Goal: Task Accomplishment & Management: Use online tool/utility

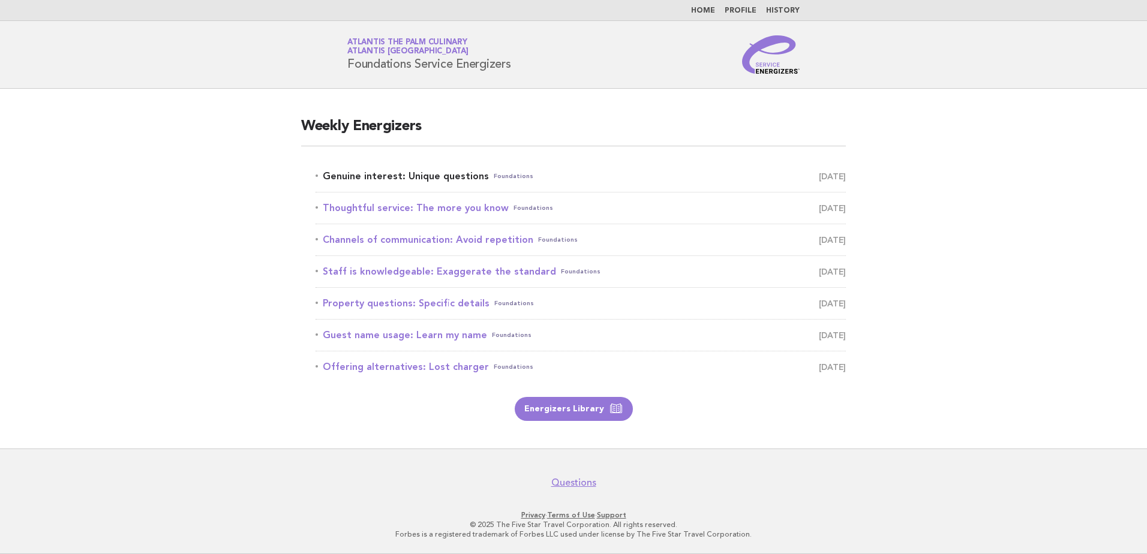
click at [342, 179] on link "Genuine interest: Unique questions Foundations [DATE]" at bounding box center [580, 176] width 530 height 17
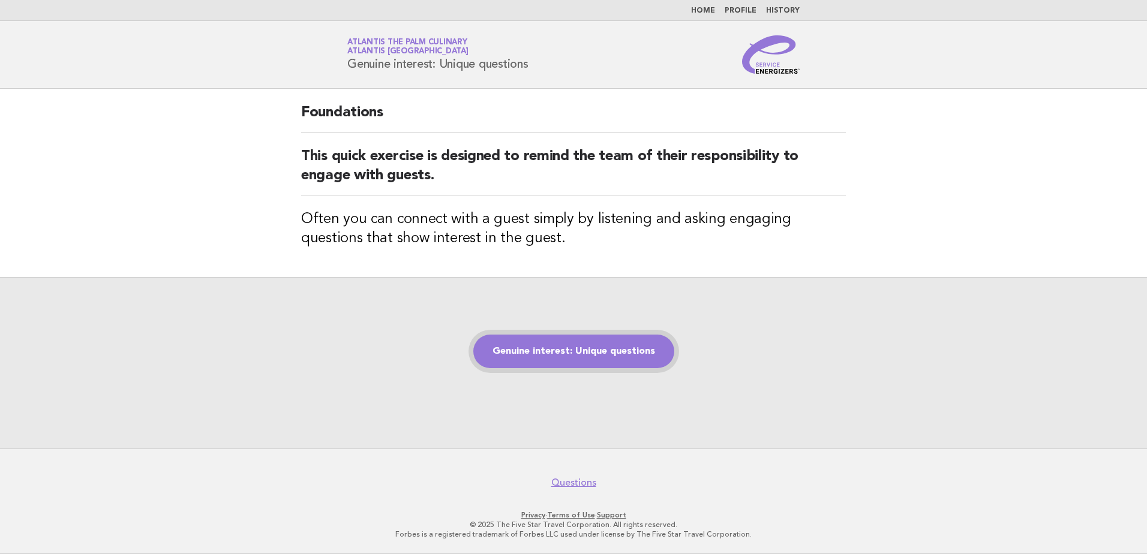
click at [610, 360] on link "Genuine interest: Unique questions" at bounding box center [573, 352] width 201 height 34
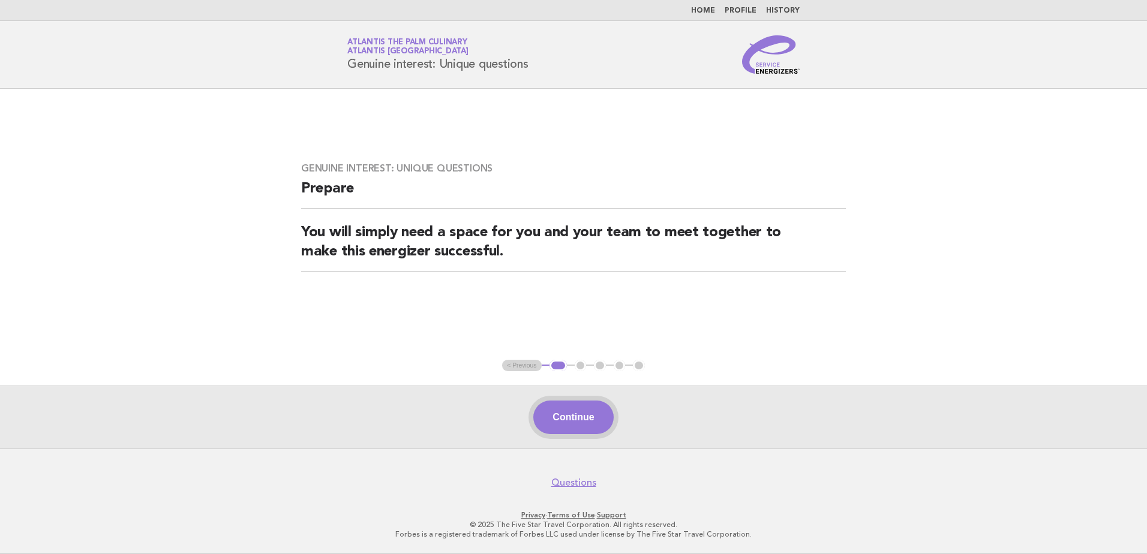
click at [548, 408] on button "Continue" at bounding box center [573, 418] width 80 height 34
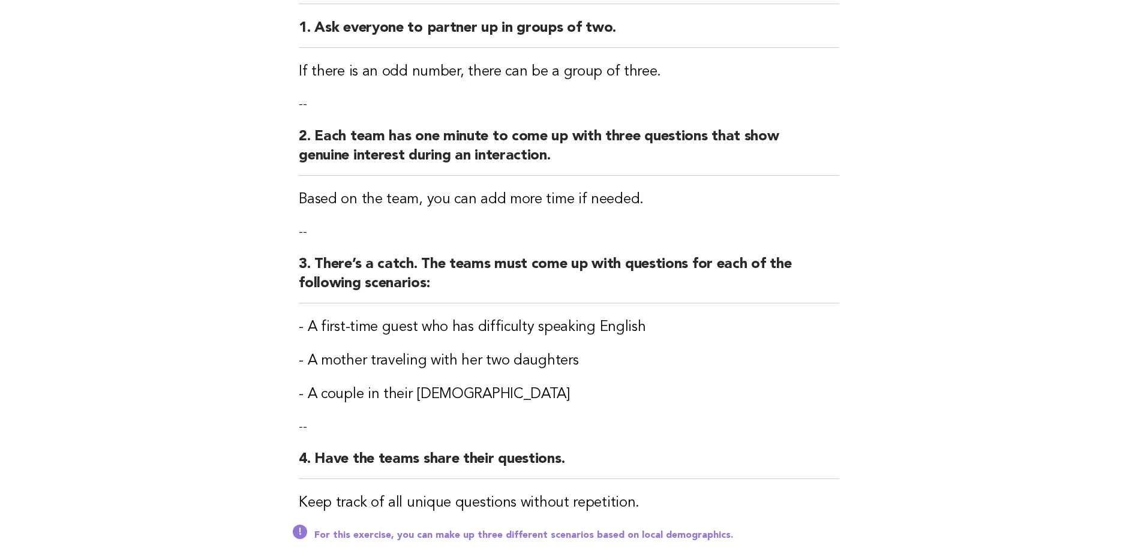
scroll to position [240, 0]
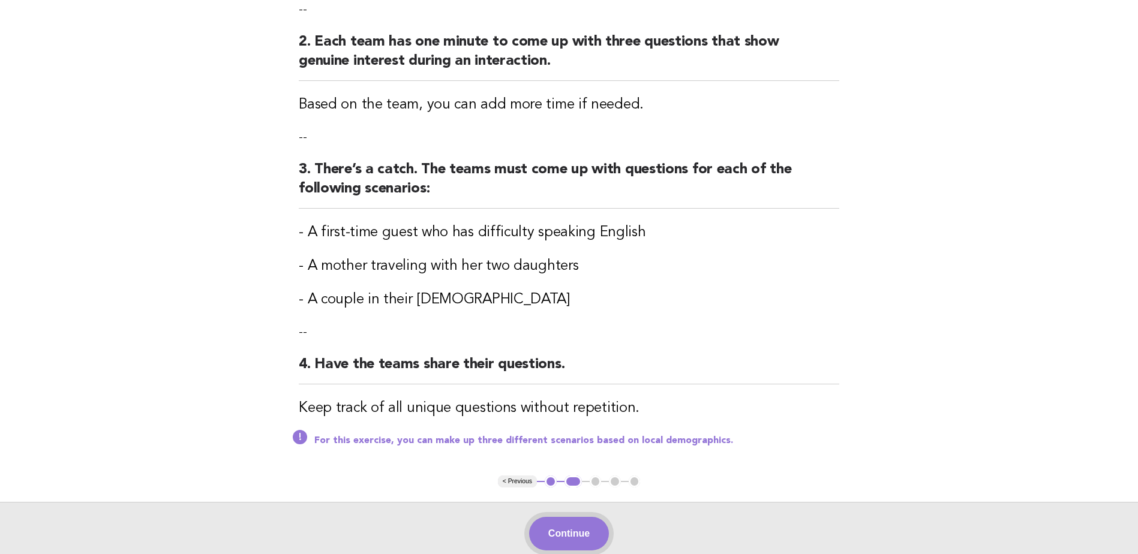
click at [577, 529] on button "Continue" at bounding box center [569, 534] width 80 height 34
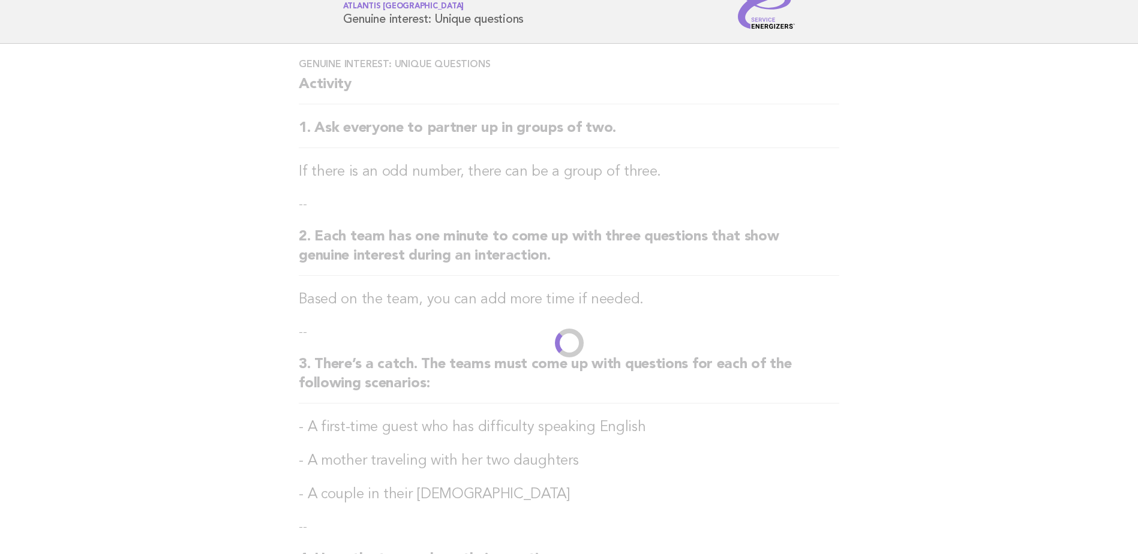
scroll to position [0, 0]
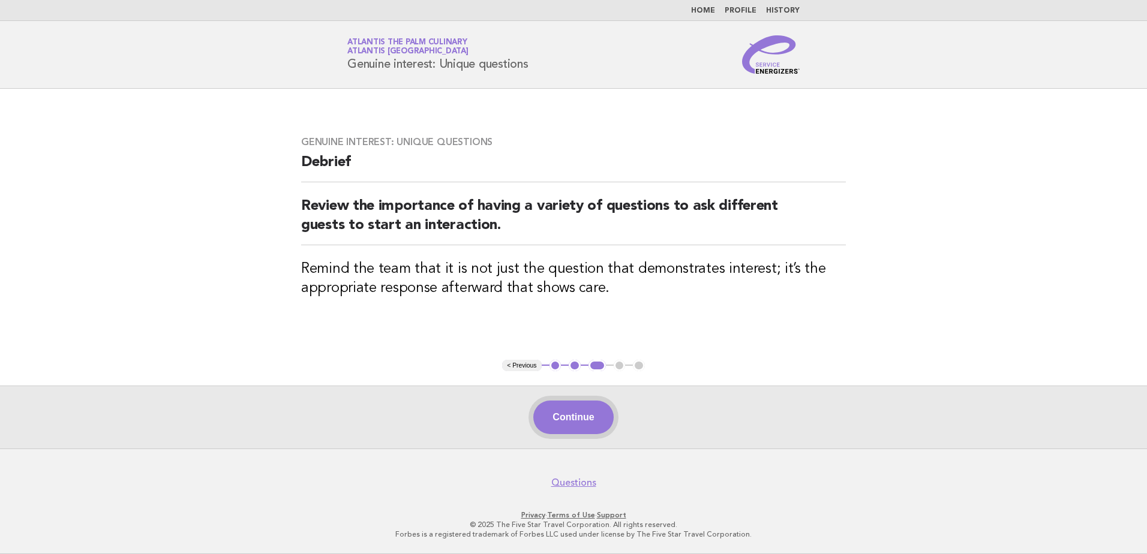
click at [588, 417] on button "Continue" at bounding box center [573, 418] width 80 height 34
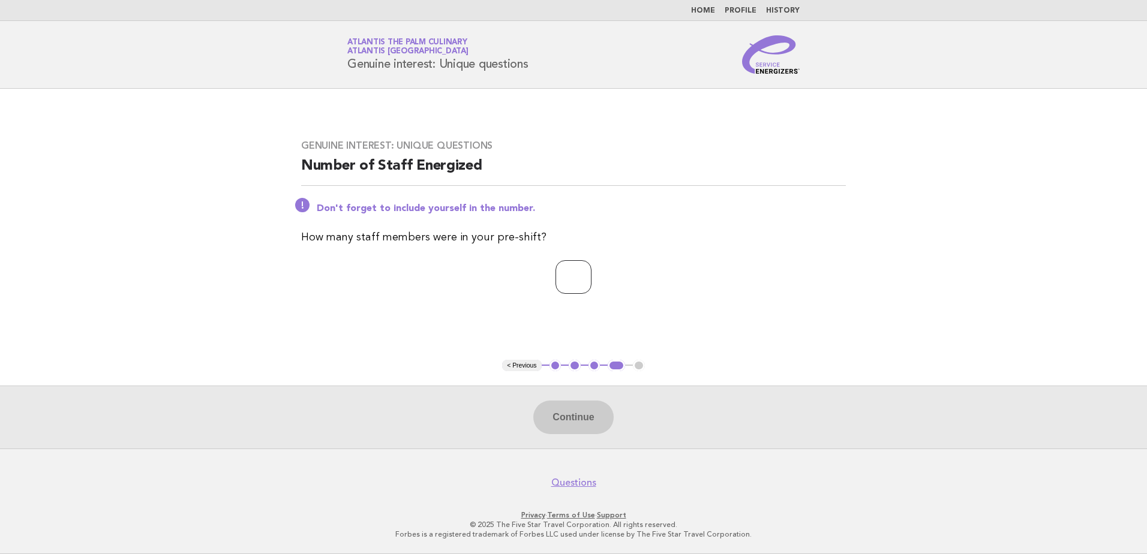
click at [574, 282] on input "number" at bounding box center [573, 277] width 36 height 34
type input "**"
click at [584, 414] on button "Continue" at bounding box center [573, 418] width 80 height 34
